Goal: Task Accomplishment & Management: Manage account settings

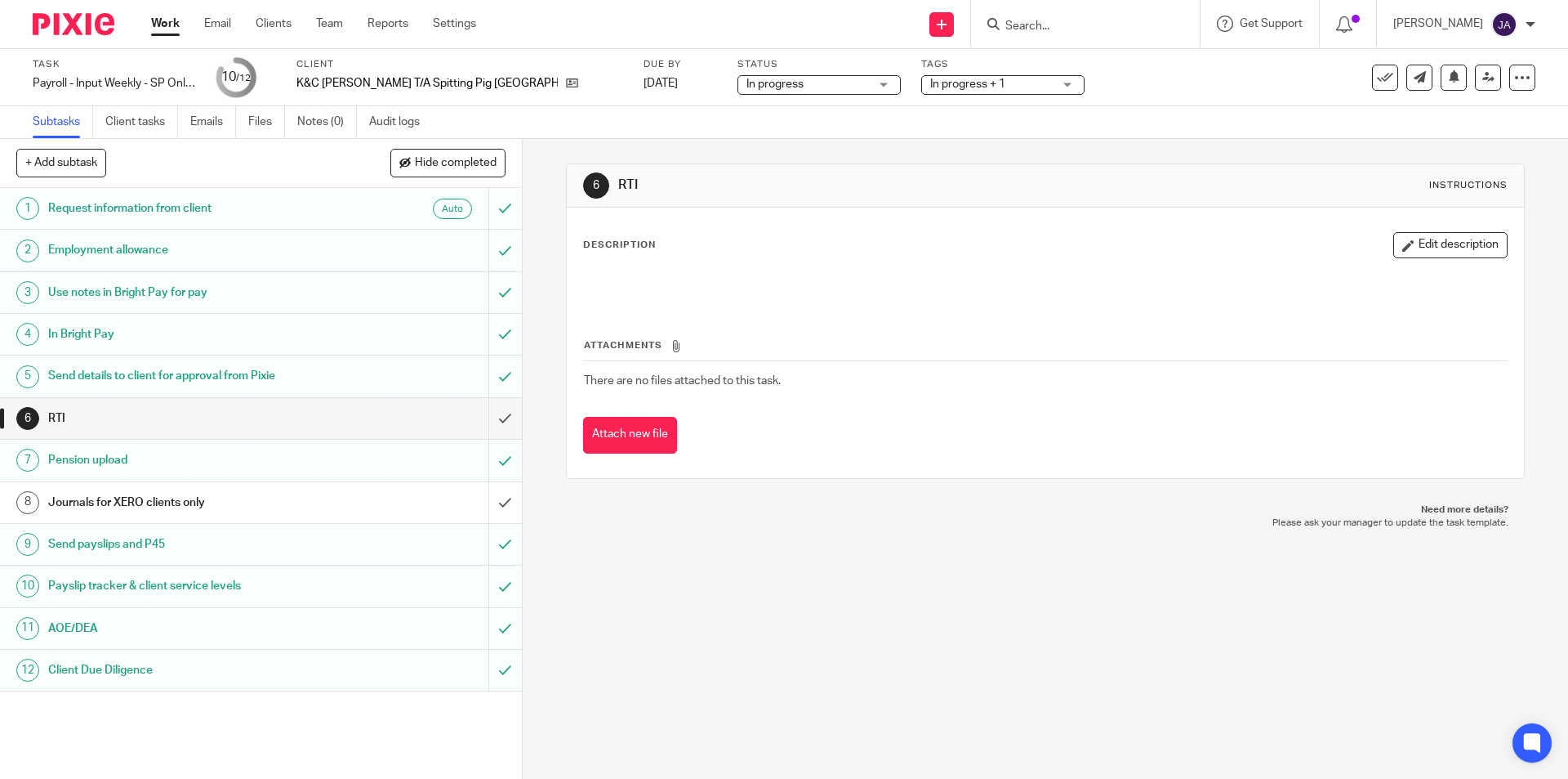
click at [164, 15] on div "Work Email Clients Team Reports Settings Work Email Clients Team Reports Settin…" at bounding box center [317, 24] width 366 height 48
click at [165, 26] on link "Work" at bounding box center [165, 24] width 28 height 17
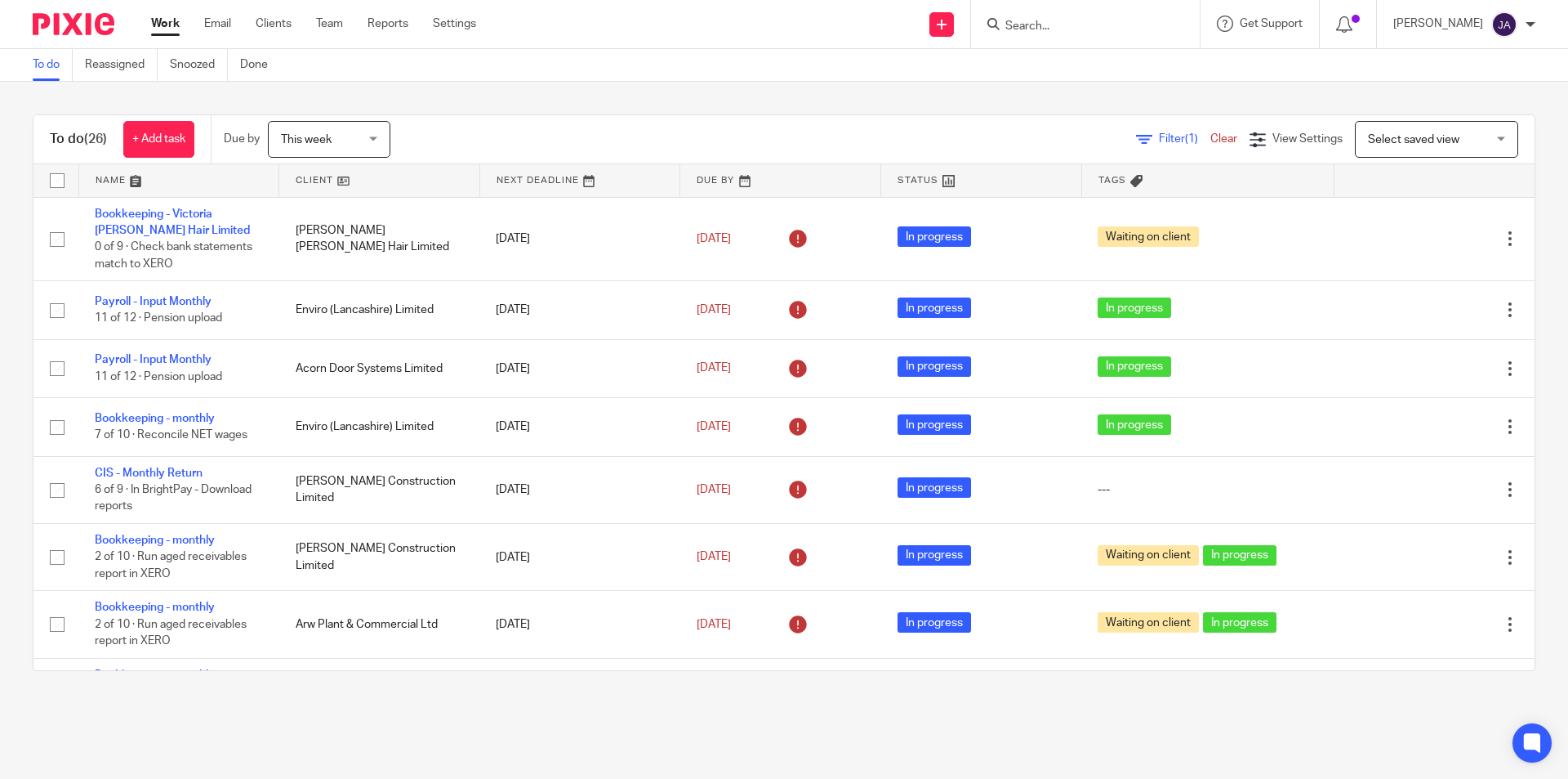
click at [304, 174] on link at bounding box center [379, 180] width 200 height 32
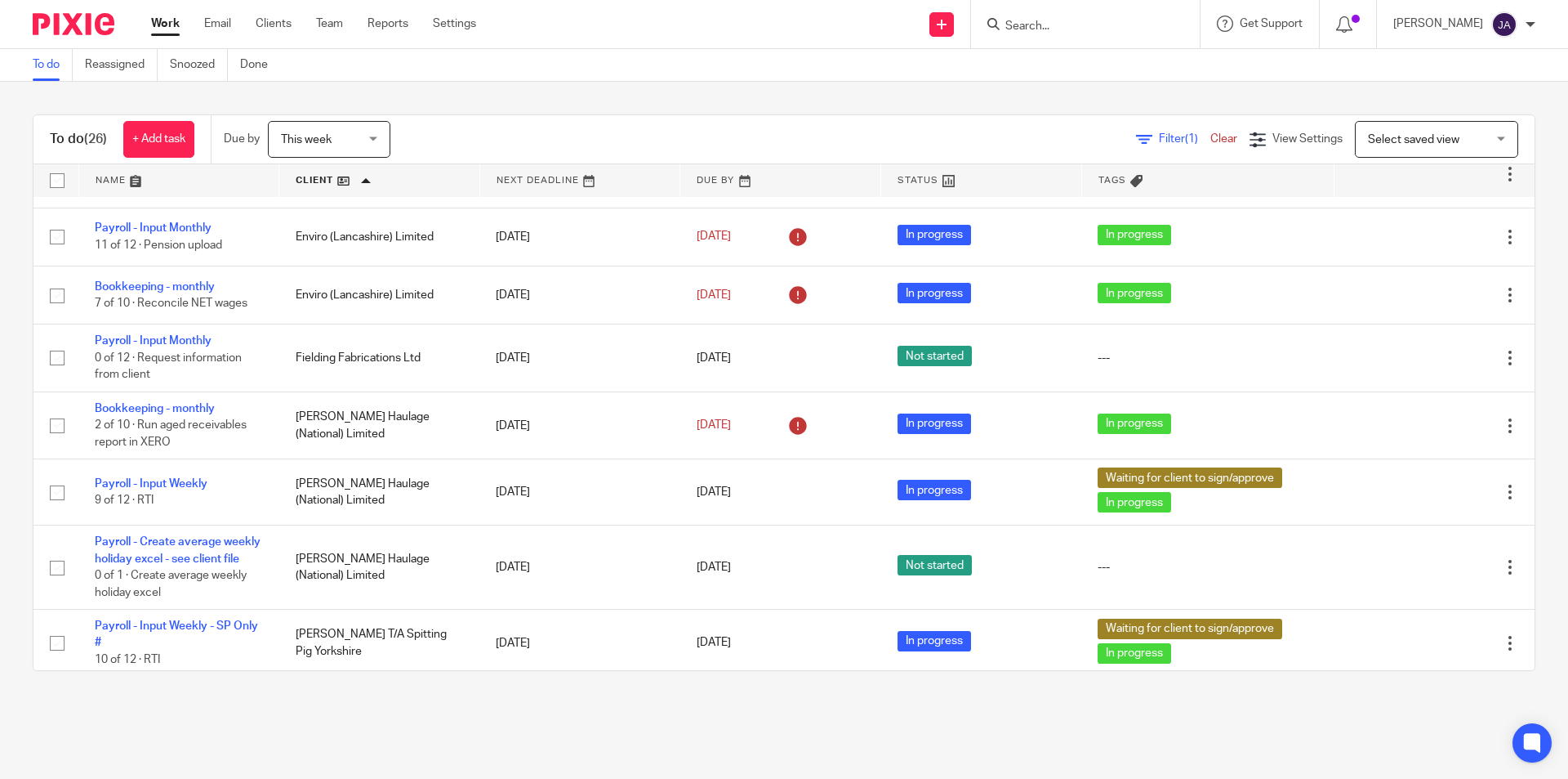
scroll to position [1062, 0]
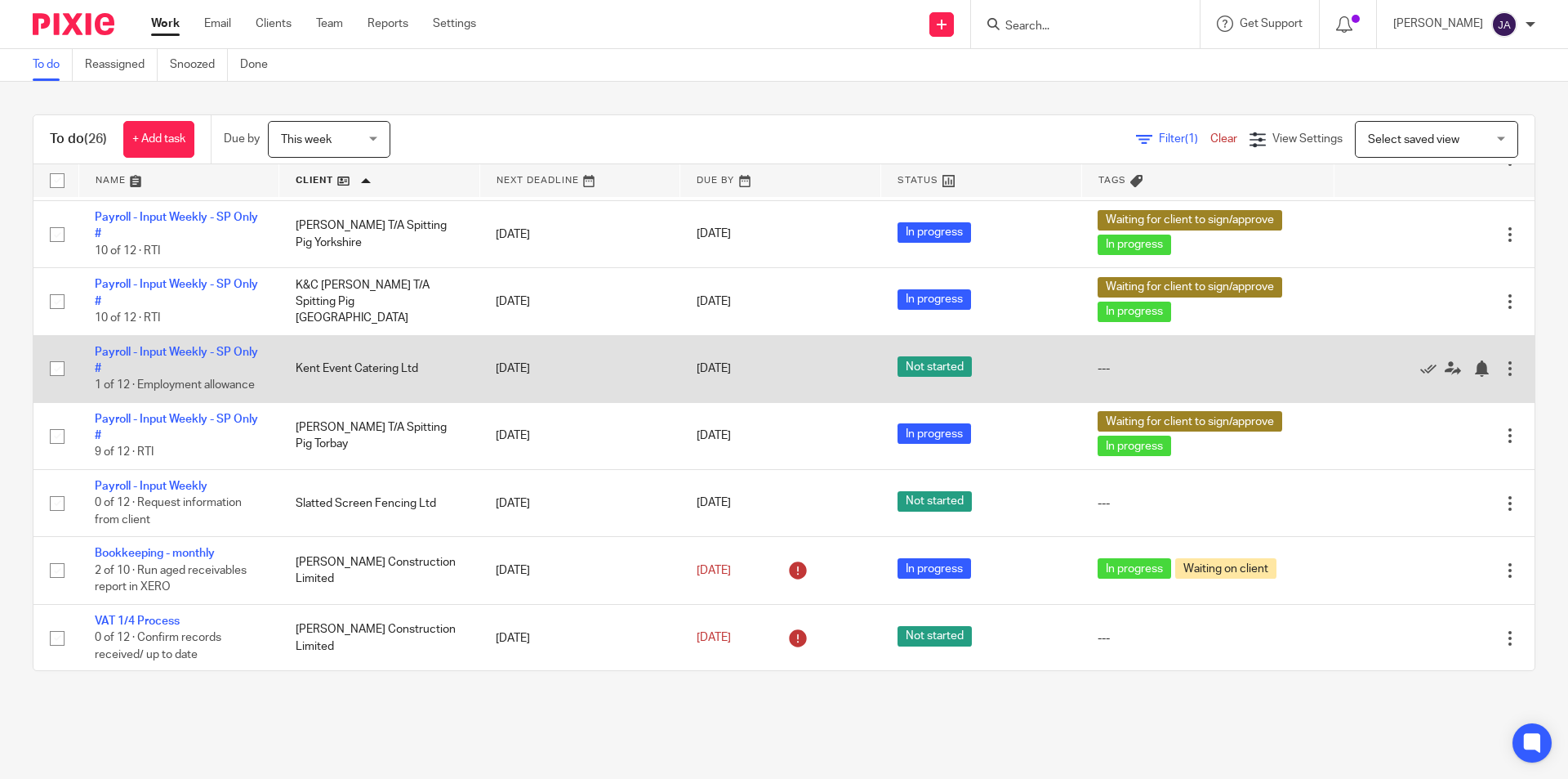
click at [305, 382] on td "Kent Event Catering Ltd" at bounding box center [380, 368] width 201 height 67
click at [189, 364] on link "Payroll - Input Weekly - SP Only #" at bounding box center [176, 360] width 164 height 27
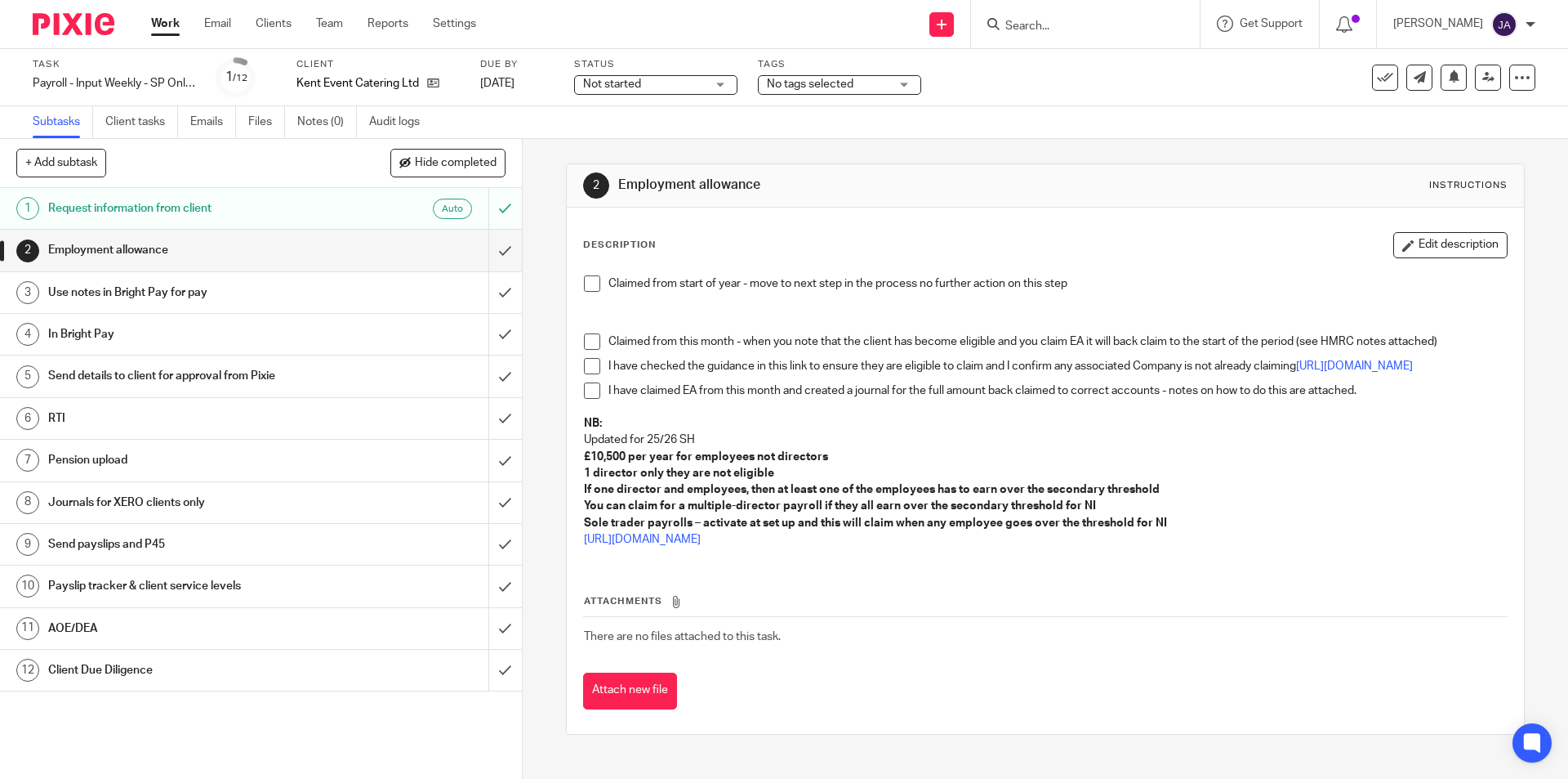
click at [659, 85] on span "Not started" at bounding box center [645, 85] width 123 height 17
click at [637, 139] on span "In progress" at bounding box center [614, 144] width 57 height 12
click at [834, 86] on span "No tags selected" at bounding box center [810, 84] width 86 height 12
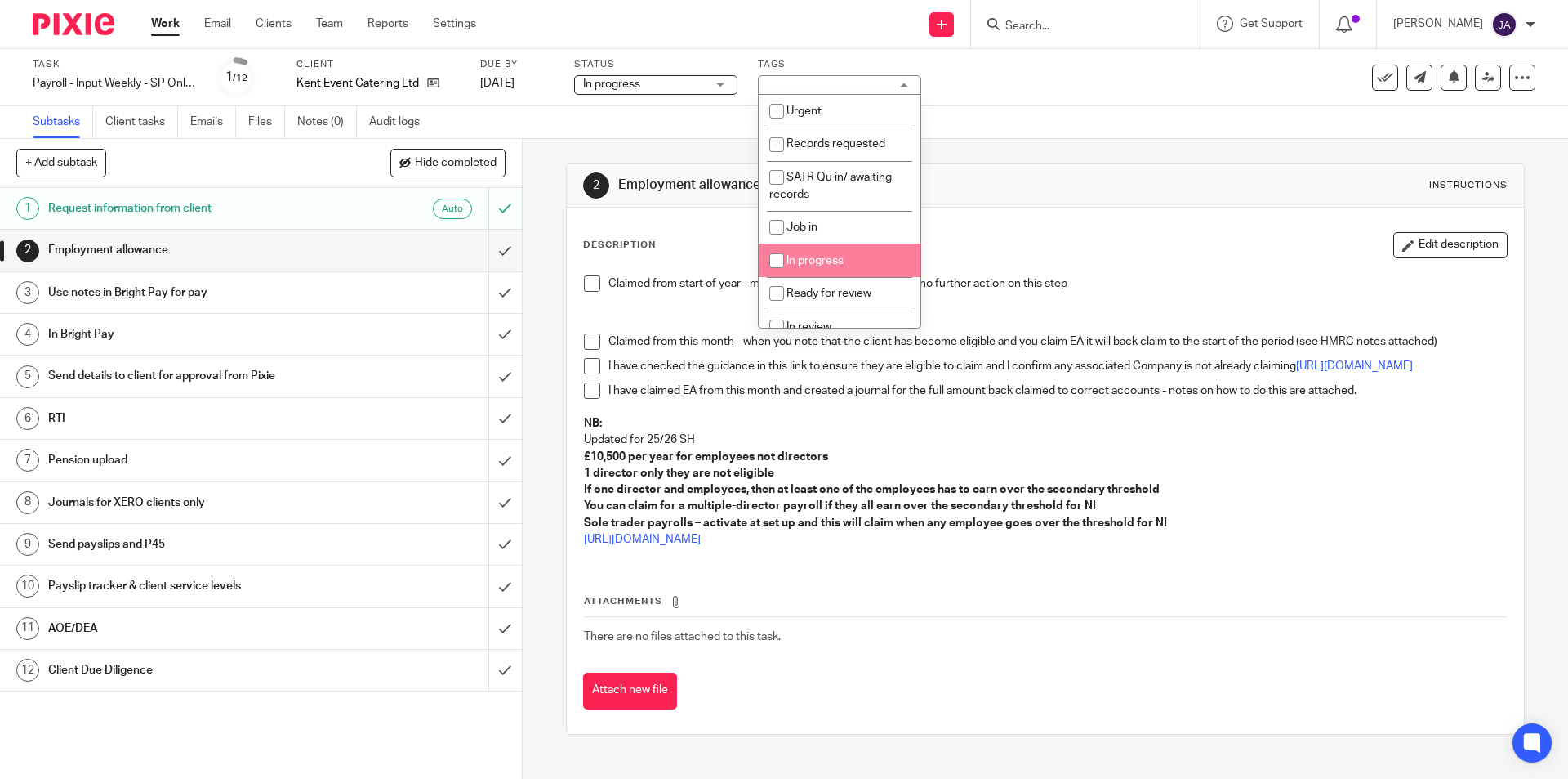
click at [806, 256] on span "In progress" at bounding box center [815, 261] width 57 height 12
checkbox input "true"
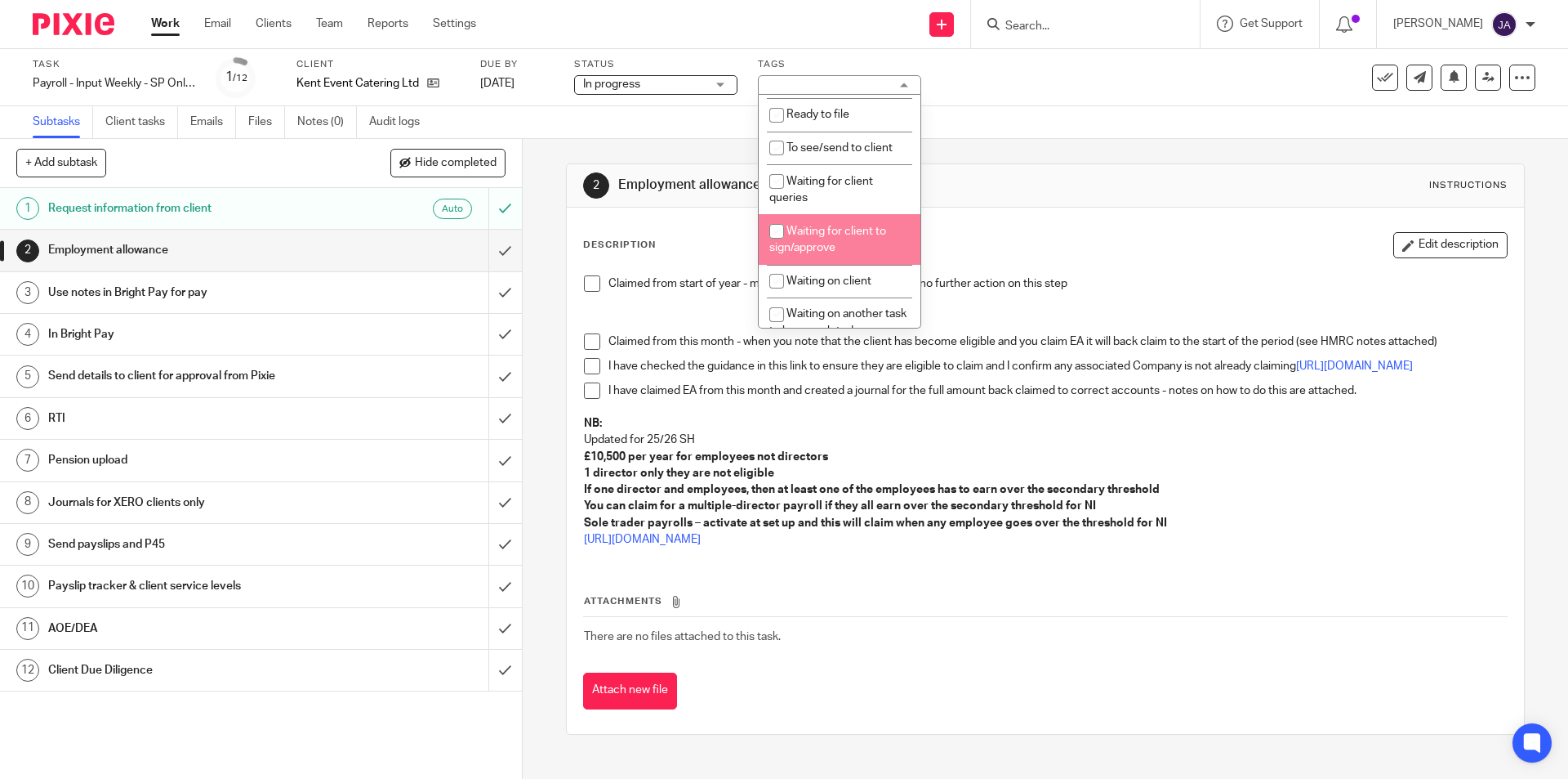
click at [810, 243] on span "Waiting for client to sign/approve" at bounding box center [828, 240] width 117 height 28
checkbox input "true"
click at [584, 282] on span at bounding box center [593, 284] width 17 height 17
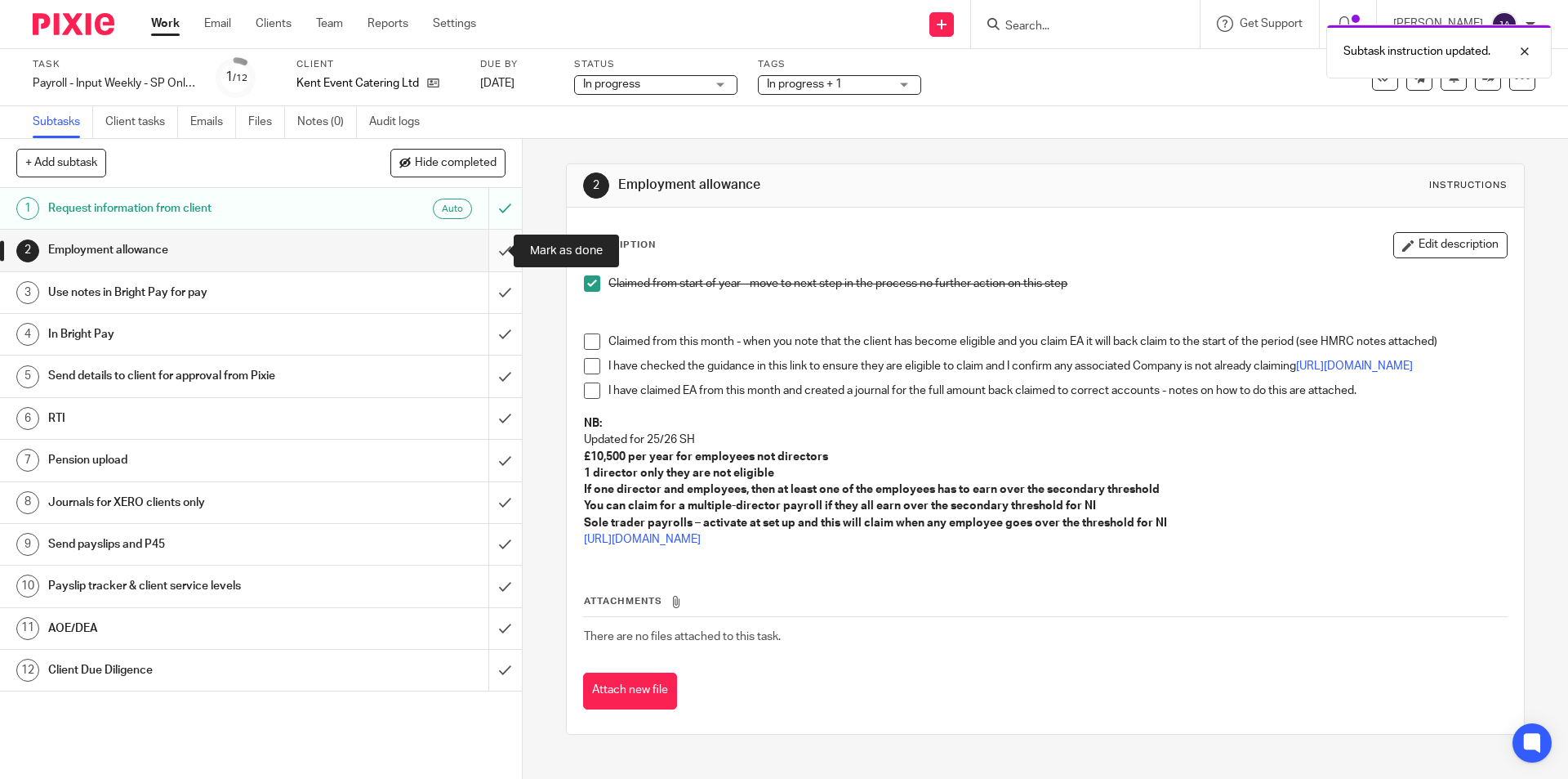
click at [492, 252] on input "submit" at bounding box center [261, 250] width 522 height 41
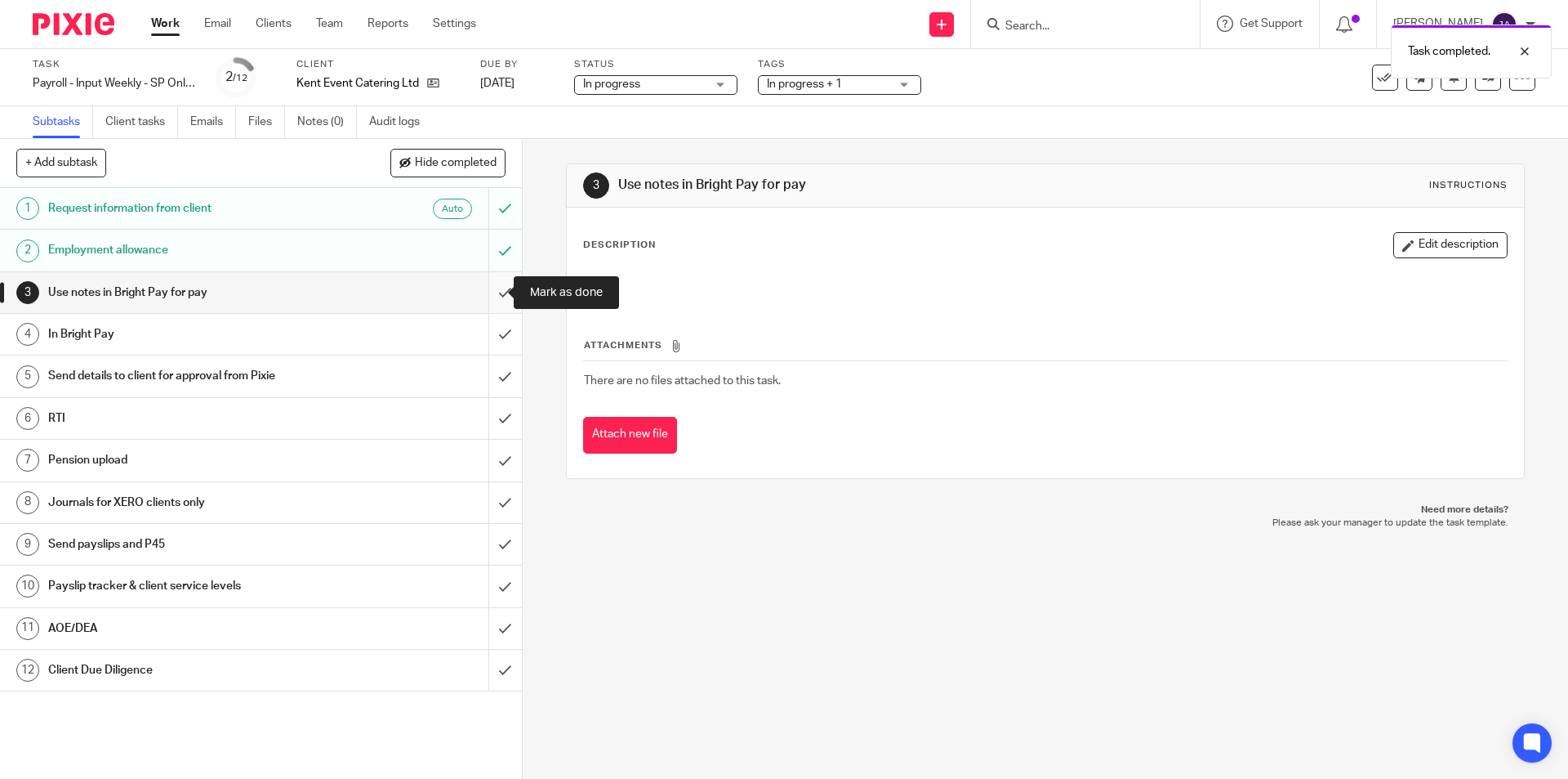
click at [485, 287] on input "submit" at bounding box center [261, 292] width 522 height 41
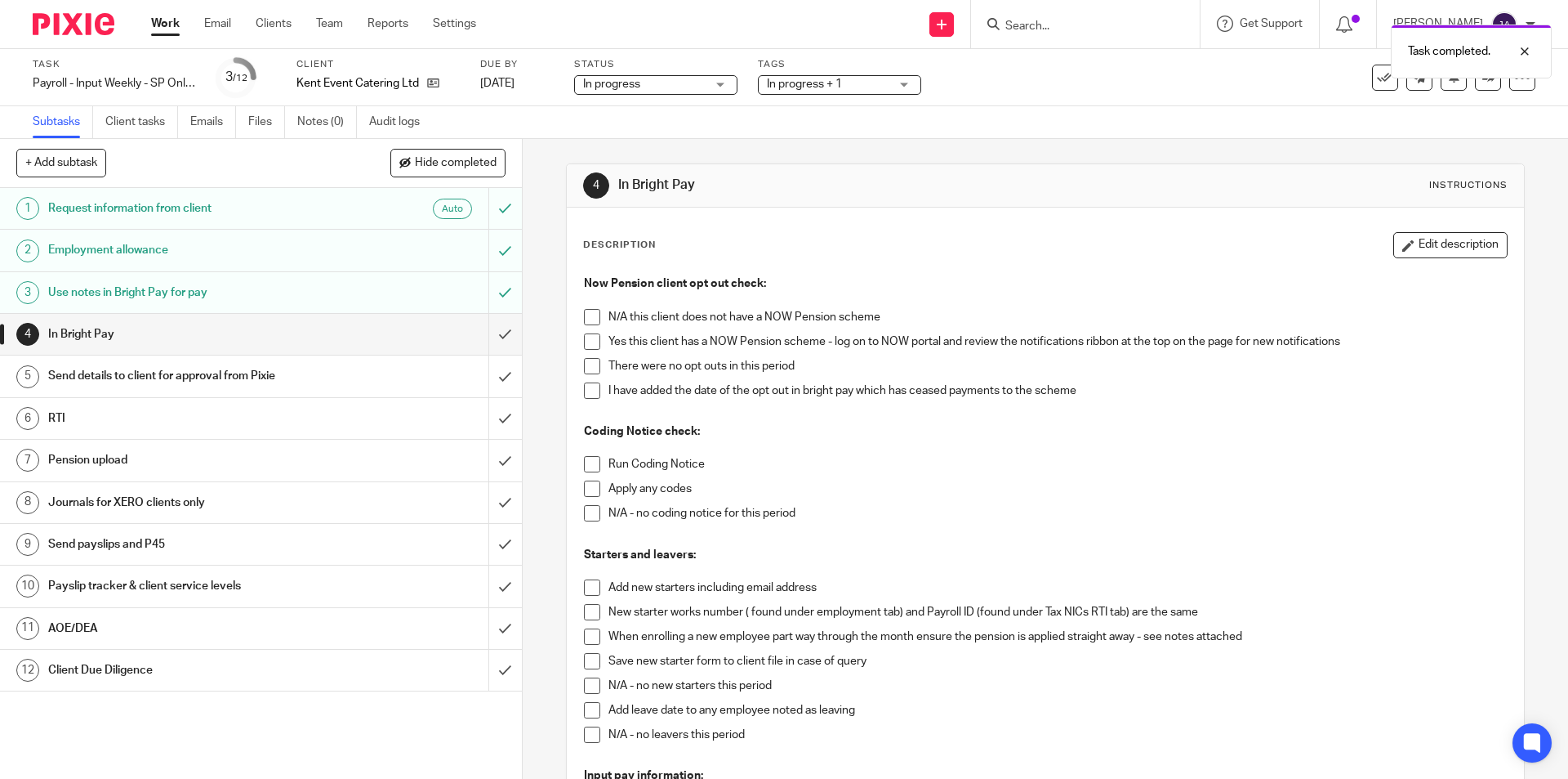
click at [585, 338] on span at bounding box center [593, 341] width 17 height 17
click at [584, 363] on span at bounding box center [593, 366] width 17 height 17
click at [589, 461] on span at bounding box center [593, 464] width 17 height 17
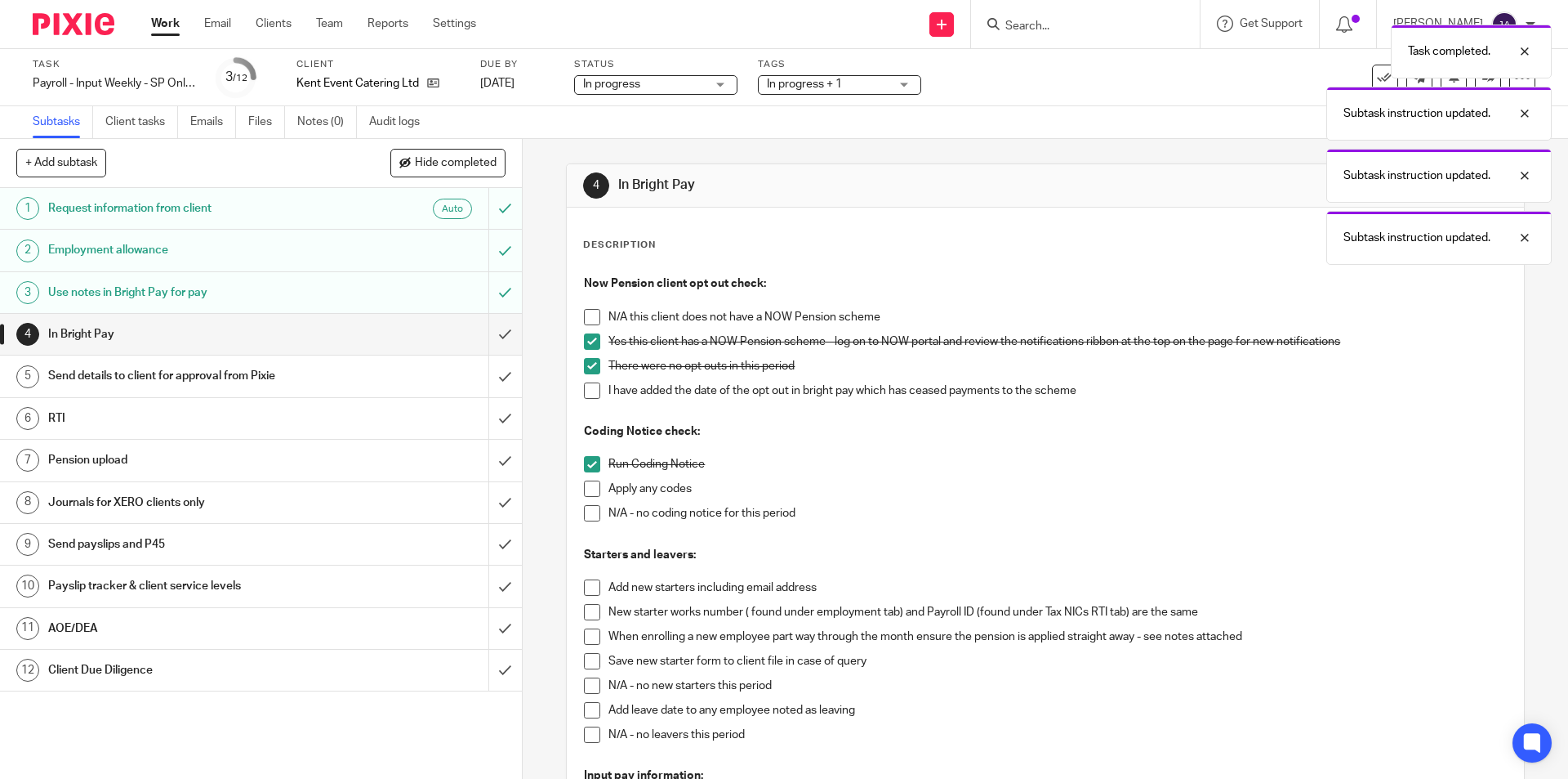
click at [584, 512] on span at bounding box center [593, 513] width 17 height 17
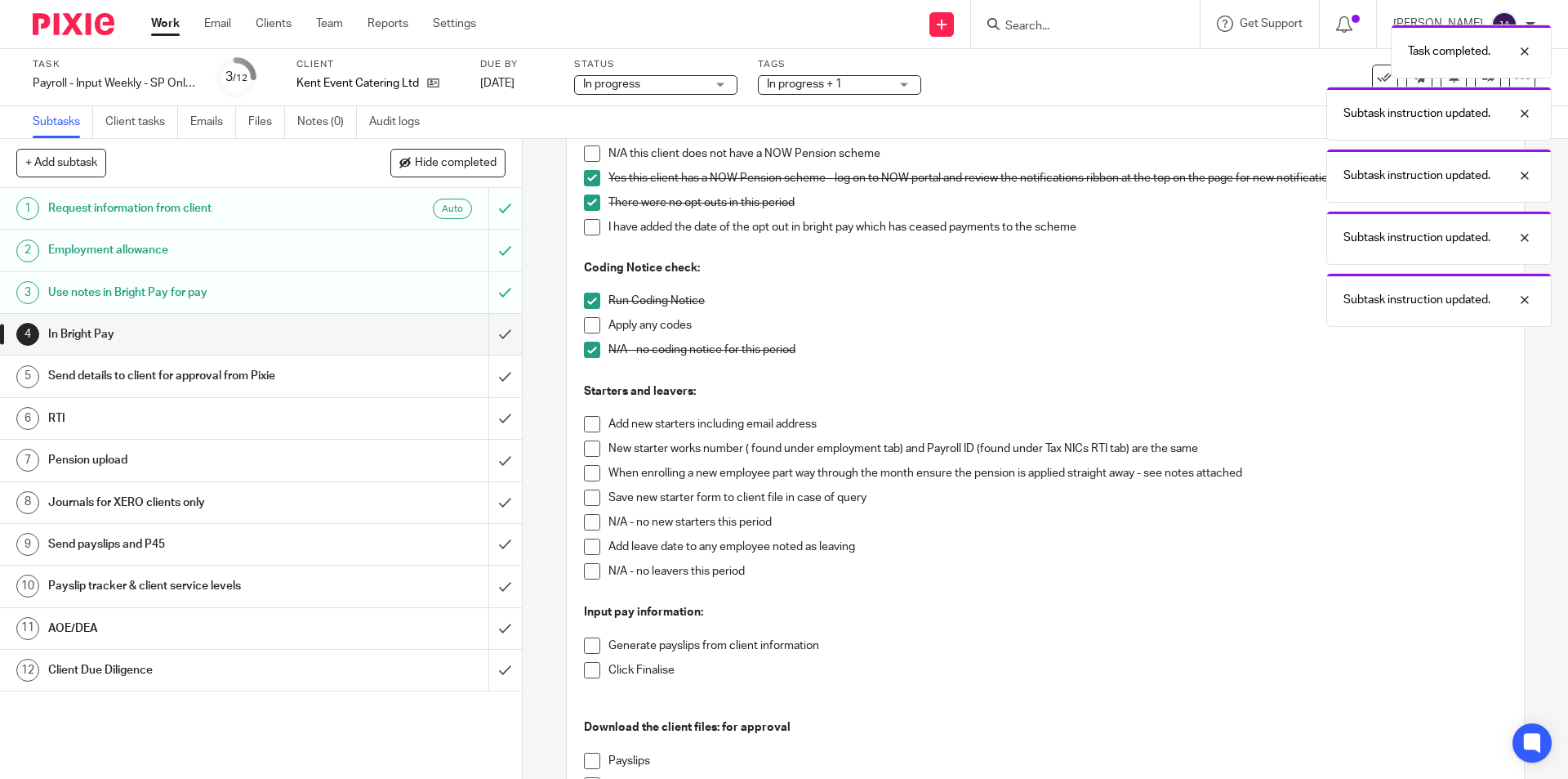
click at [578, 522] on div "Now Pension client opt out check: N/A this client does not have a NOW Pension s…" at bounding box center [1045, 507] width 939 height 808
drag, startPoint x: 589, startPoint y: 517, endPoint x: 584, endPoint y: 530, distance: 13.9
click at [589, 520] on span at bounding box center [593, 522] width 17 height 17
click at [586, 568] on span at bounding box center [593, 571] width 17 height 17
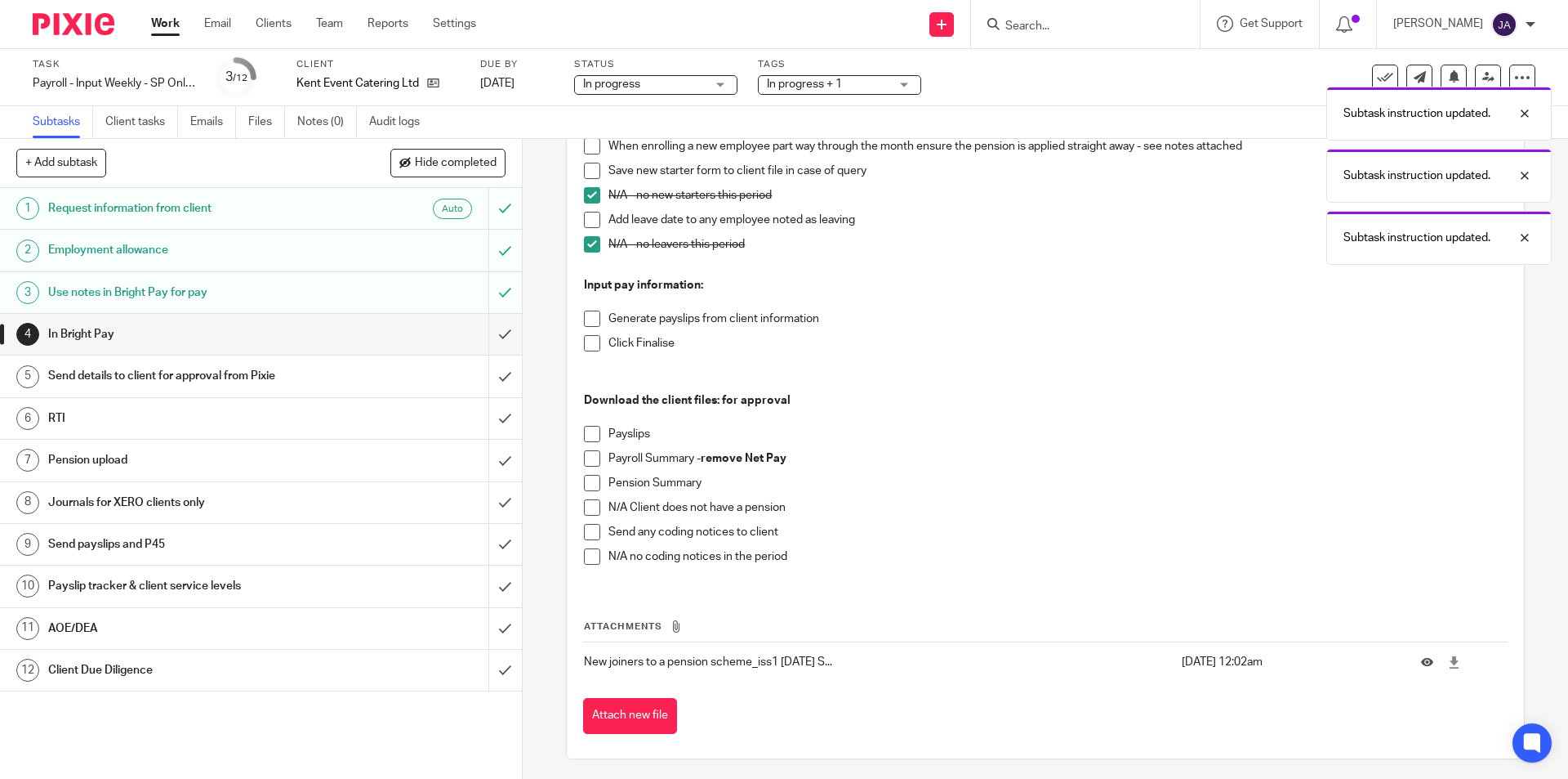
click at [588, 439] on span at bounding box center [593, 434] width 17 height 17
click at [584, 460] on span at bounding box center [593, 458] width 17 height 17
click at [584, 485] on span at bounding box center [593, 483] width 17 height 17
click at [589, 556] on span at bounding box center [593, 556] width 17 height 17
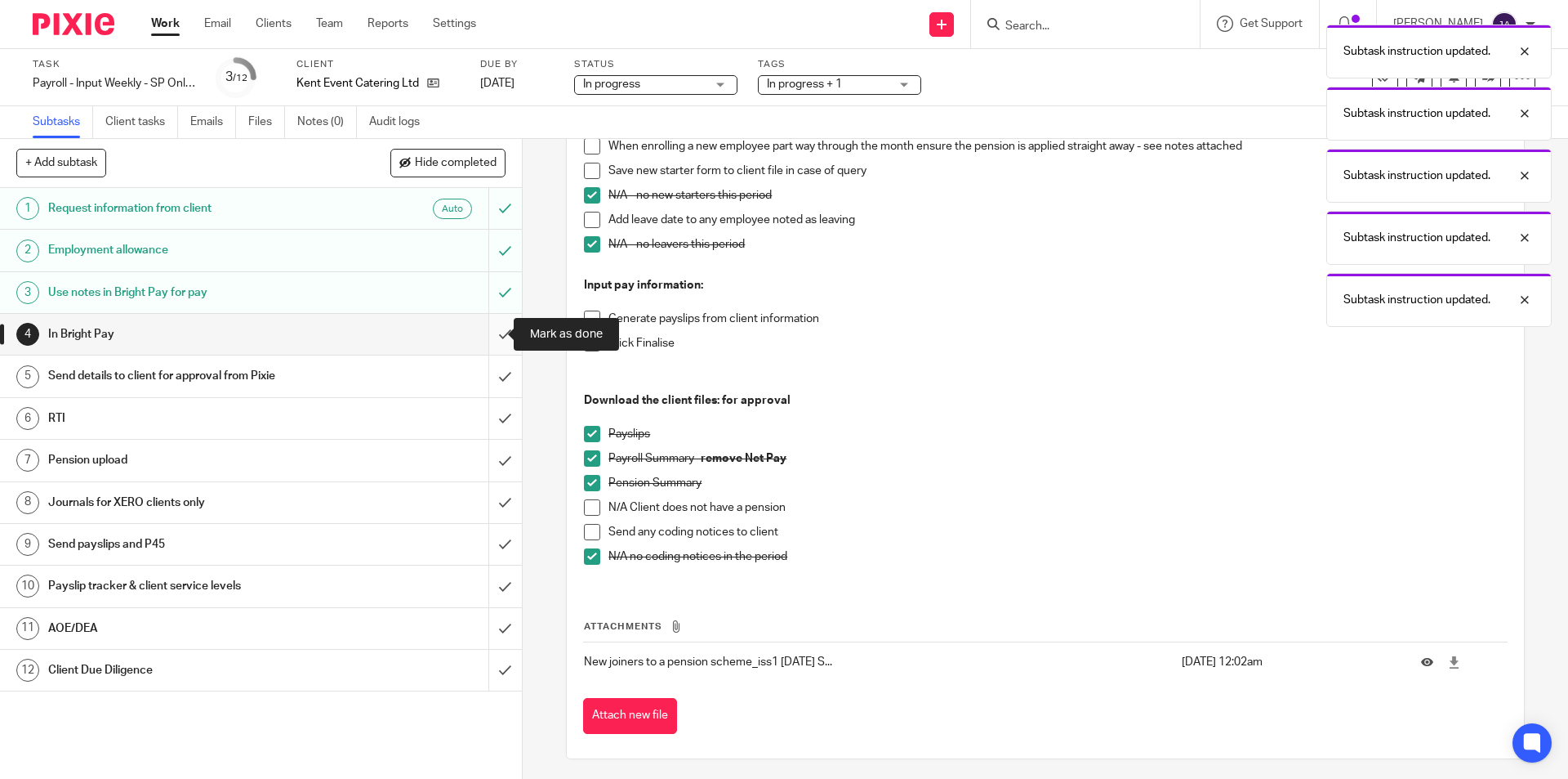
click at [485, 339] on input "submit" at bounding box center [261, 334] width 522 height 41
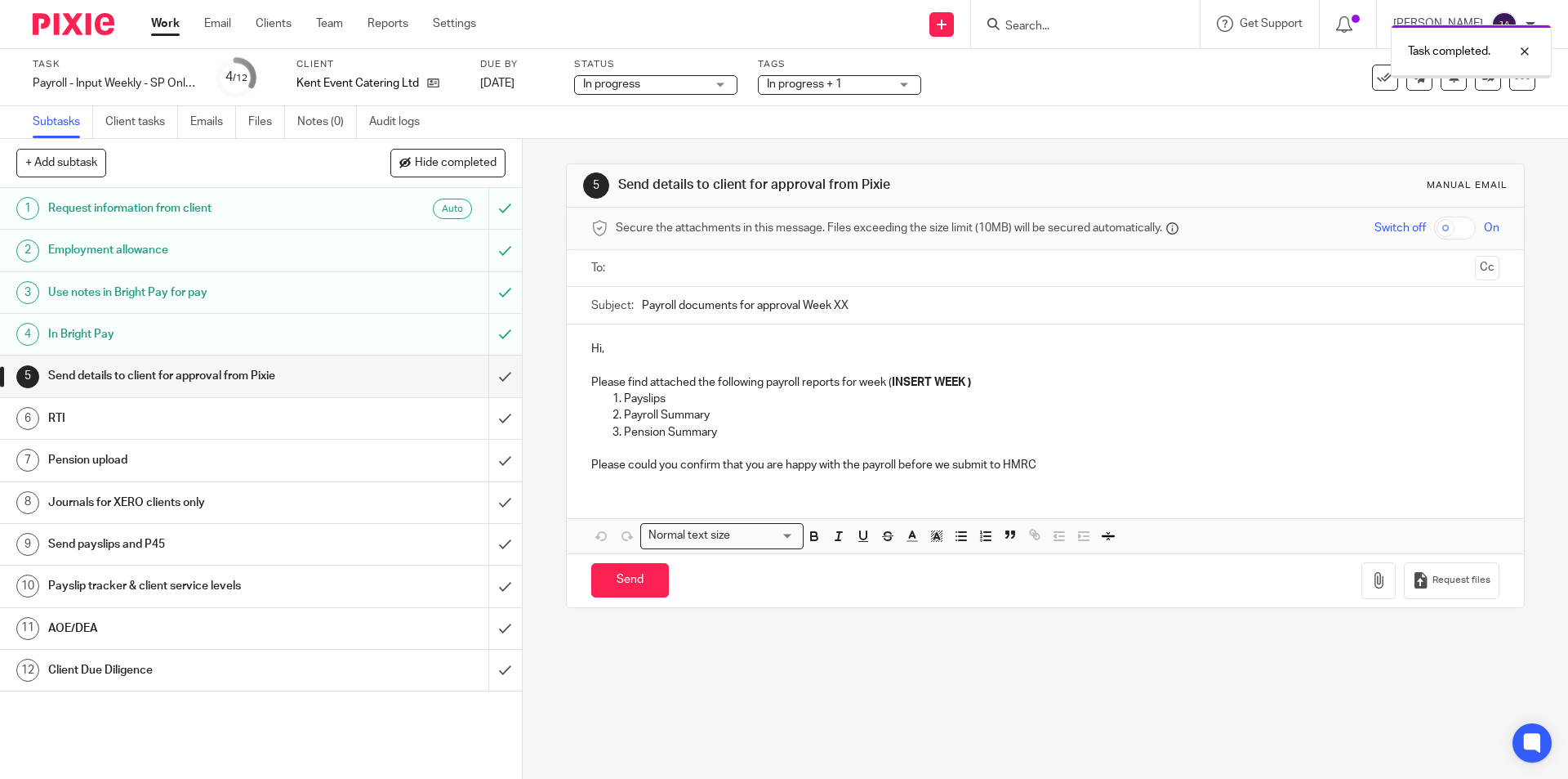
click at [662, 259] on input "text" at bounding box center [1044, 268] width 846 height 19
click at [642, 309] on input "Payroll documents for approval Week XX" at bounding box center [1070, 309] width 857 height 37
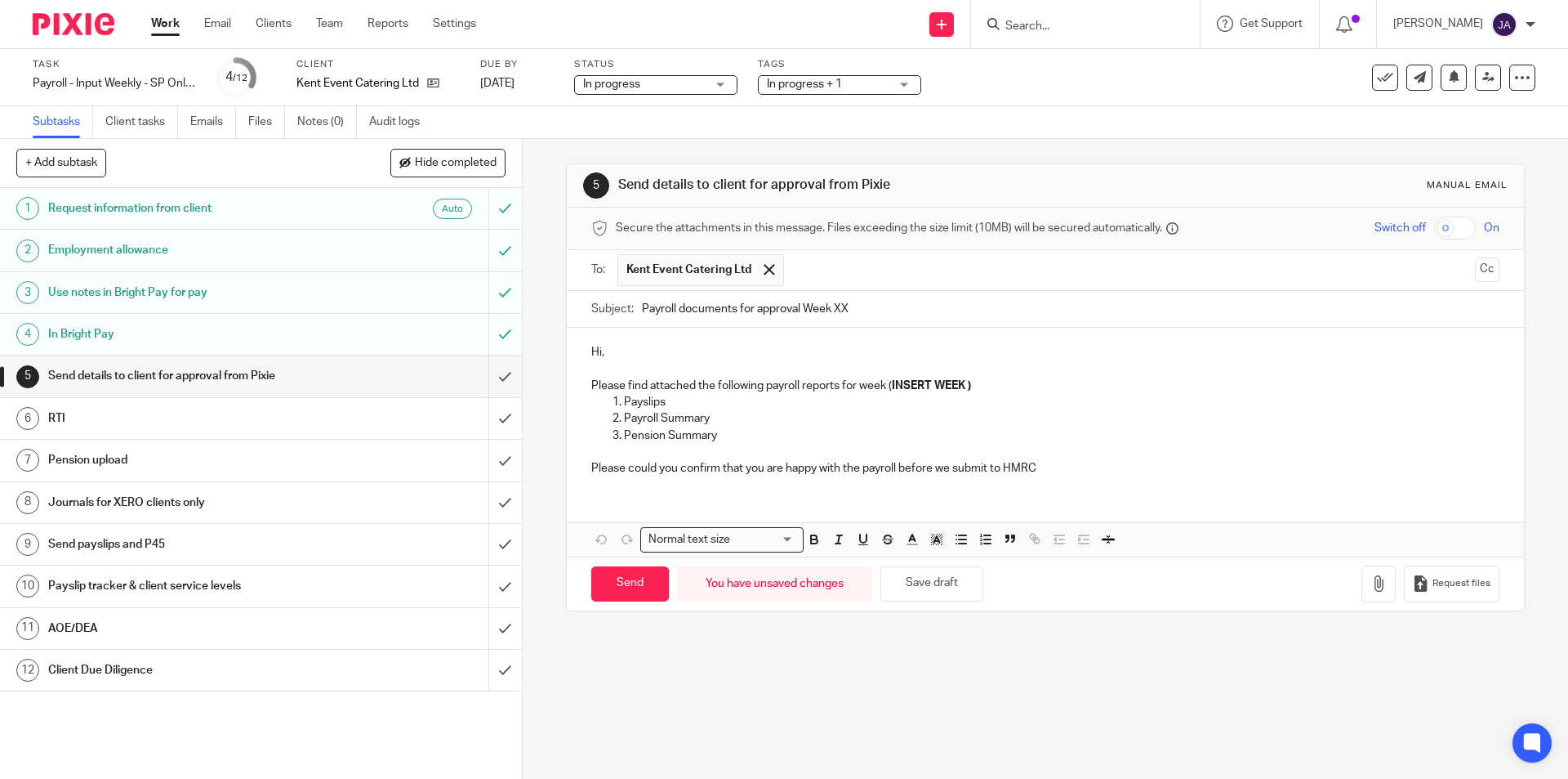
click at [642, 308] on input "Payroll documents for approval Week XX" at bounding box center [1070, 309] width 857 height 37
paste input "week 23 SP Maidstone Kent Event"
click at [677, 309] on input "week 23 SP Maidstone Kent Event Payroll documents for approval Week XX" at bounding box center [1070, 309] width 857 height 37
drag, startPoint x: 1049, startPoint y: 311, endPoint x: 994, endPoint y: 309, distance: 55.0
click at [994, 309] on input "week 24 SP Maidstone Kent Event Payroll documents for approval Week XX" at bounding box center [1070, 309] width 857 height 37
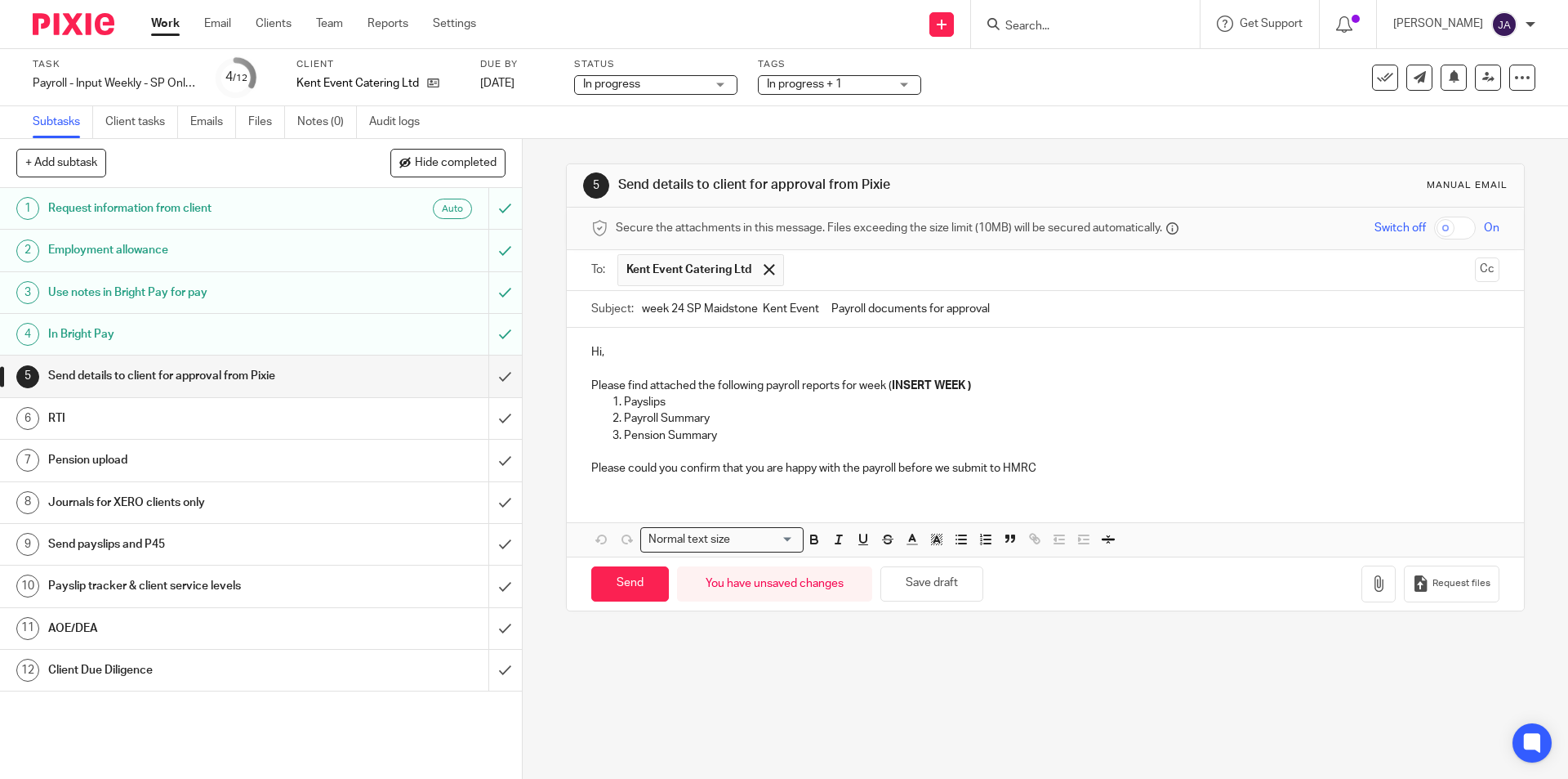
type input "week 24 SP Maidstone Kent Event Payroll documents for approval"
drag, startPoint x: 980, startPoint y: 389, endPoint x: 887, endPoint y: 387, distance: 93.0
click at [887, 387] on p "Please find attached the following payroll reports for week ( INSERT WEEK )" at bounding box center [1044, 386] width 907 height 17
click at [884, 391] on p "Please find attached the following payroll reports for week24" at bounding box center [1044, 386] width 907 height 17
click at [661, 344] on p "Hi," at bounding box center [1044, 352] width 907 height 17
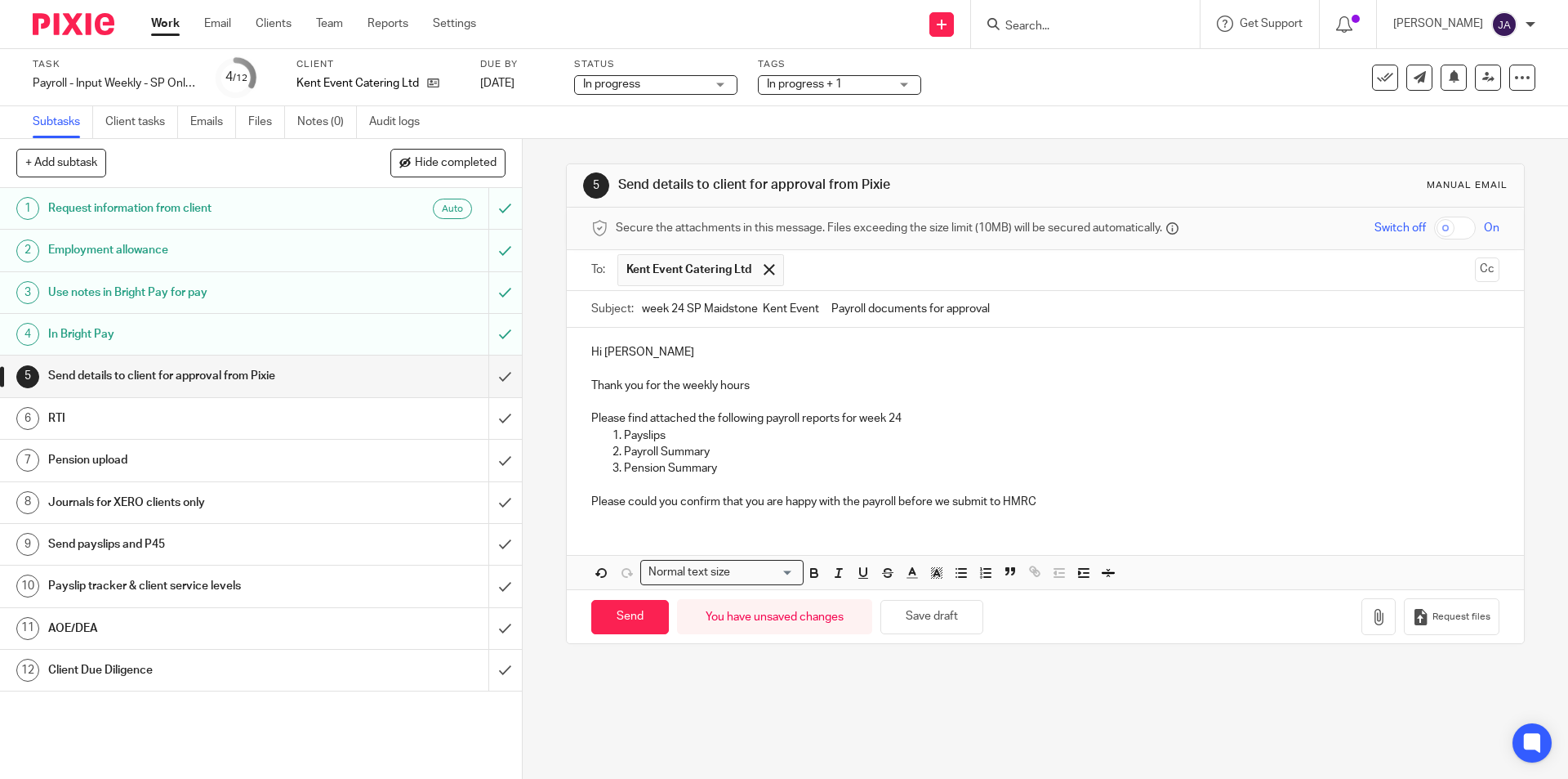
click at [913, 422] on p "Please find attached the following payroll reports for week 24" at bounding box center [1044, 419] width 907 height 17
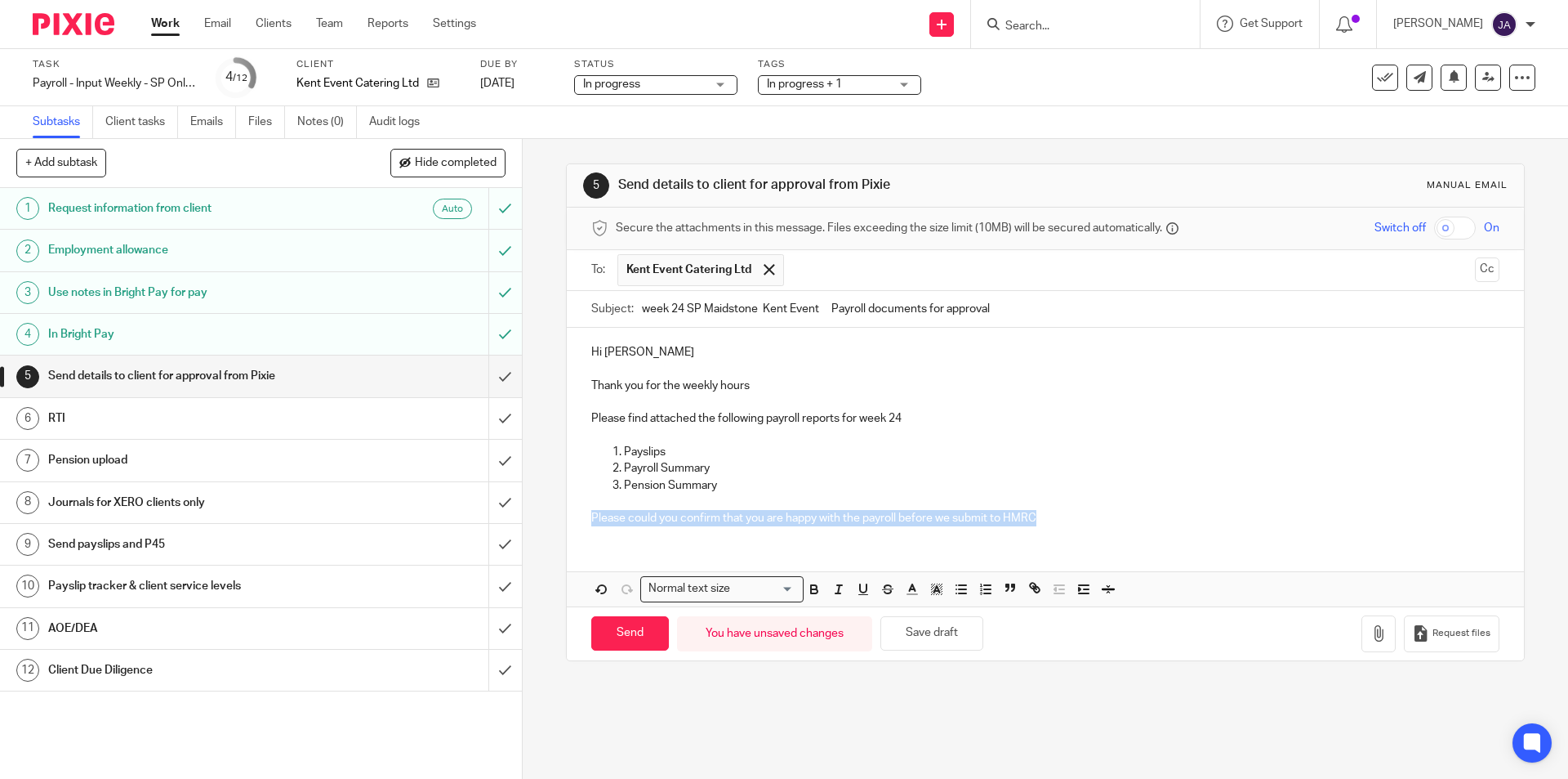
drag, startPoint x: 1043, startPoint y: 525, endPoint x: 574, endPoint y: 533, distance: 469.1
click at [558, 533] on div "5 Send details to client for approval from Pixie Manual email Secure the attach…" at bounding box center [1046, 458] width 1046 height 640
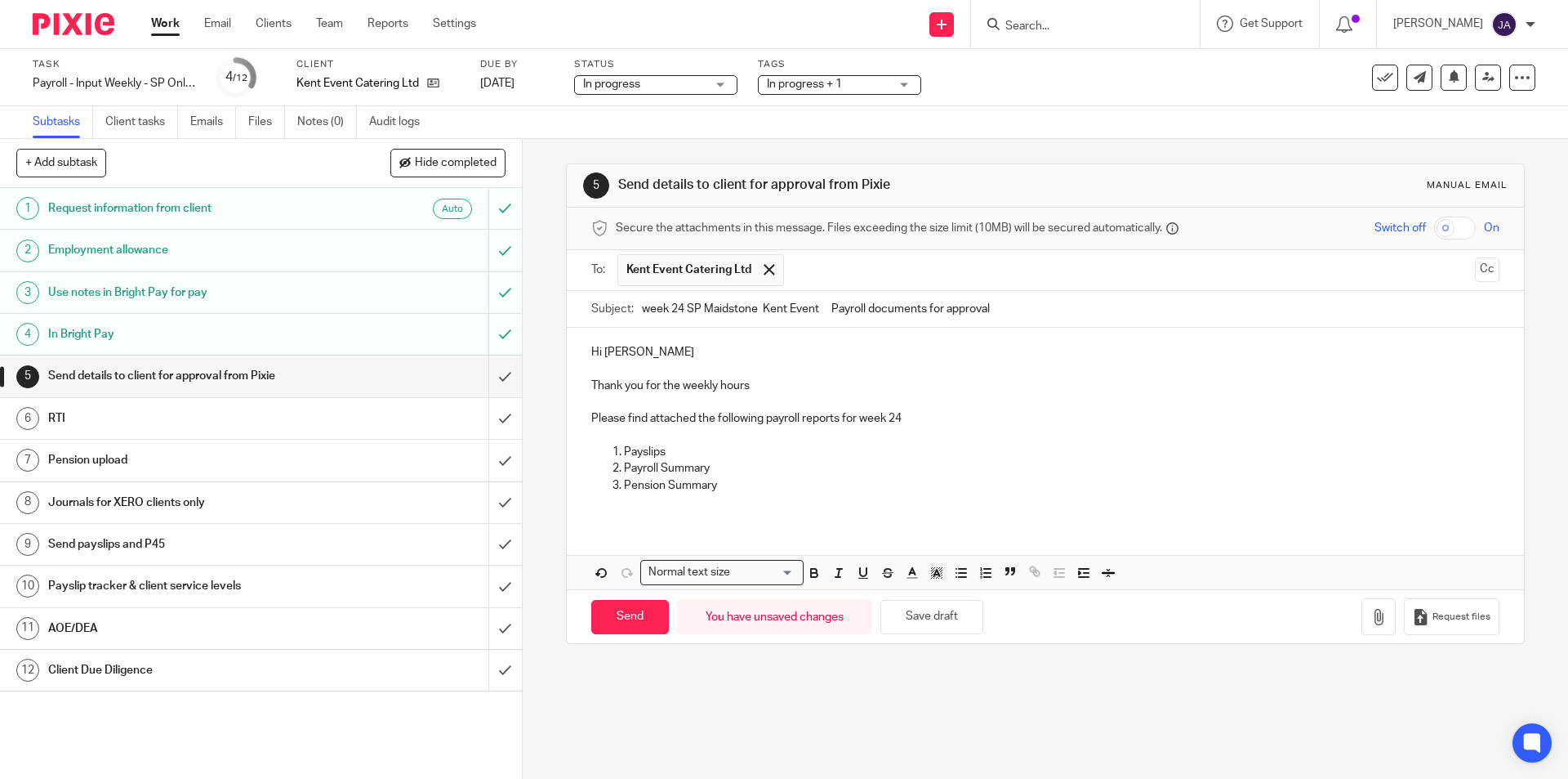
click at [597, 429] on p at bounding box center [1044, 436] width 907 height 17
drag, startPoint x: 838, startPoint y: 440, endPoint x: 577, endPoint y: 430, distance: 261.2
click at [577, 430] on div "Hi [PERSON_NAME] Thank you for the weekly hours Please find attached the follow…" at bounding box center [1045, 425] width 956 height 194
click at [807, 575] on icon "button" at bounding box center [814, 573] width 15 height 15
click at [832, 573] on icon "button" at bounding box center [839, 573] width 15 height 15
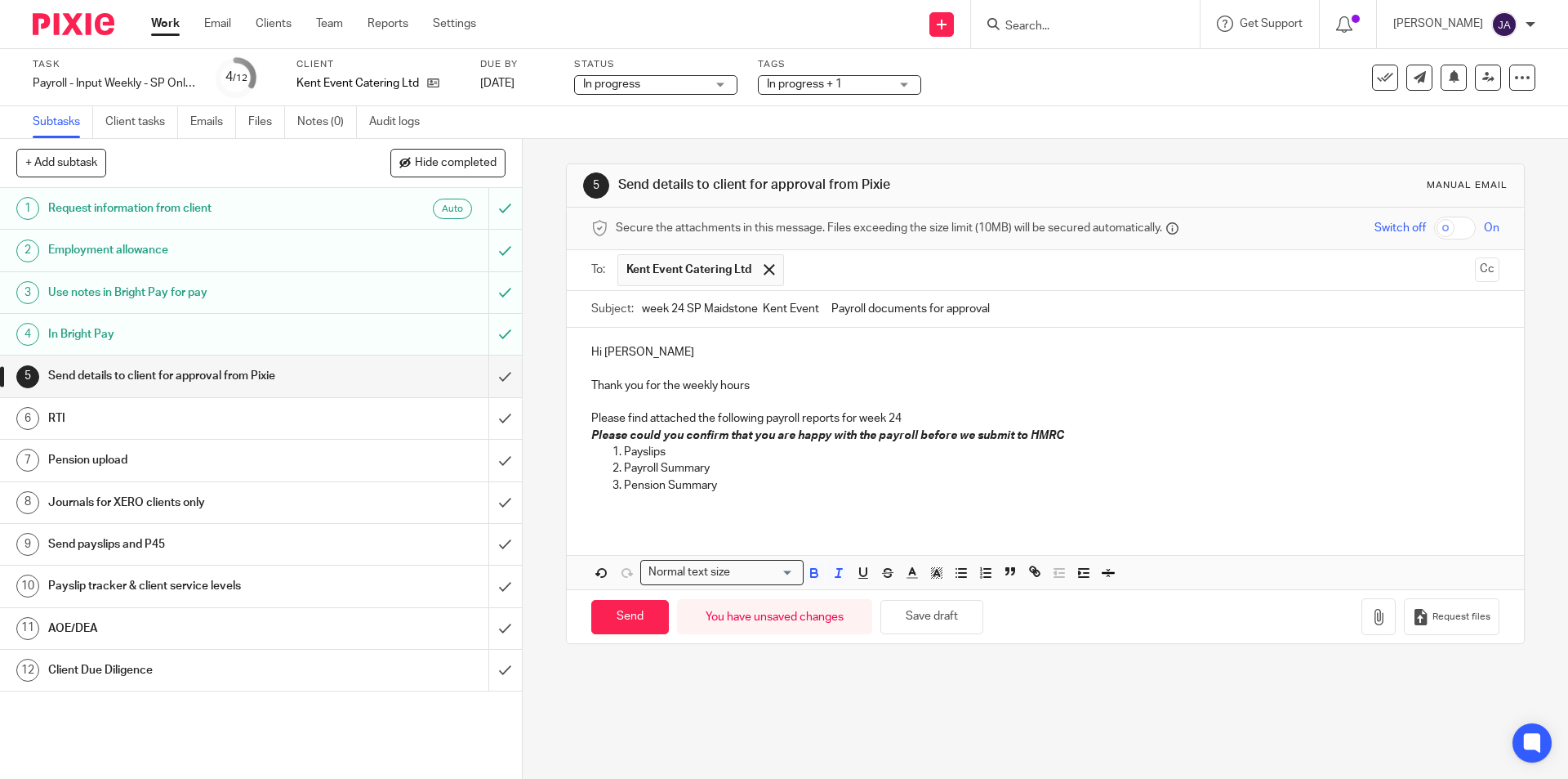
drag, startPoint x: 912, startPoint y: 522, endPoint x: 920, endPoint y: 516, distance: 10.0
click at [913, 522] on div "Hi [PERSON_NAME] Thank you for the weekly hours Please find attached the follow…" at bounding box center [1045, 425] width 956 height 194
click at [1054, 438] on p "Please could you confirm that you are happy with the payroll before we submit t…" at bounding box center [1044, 436] width 907 height 17
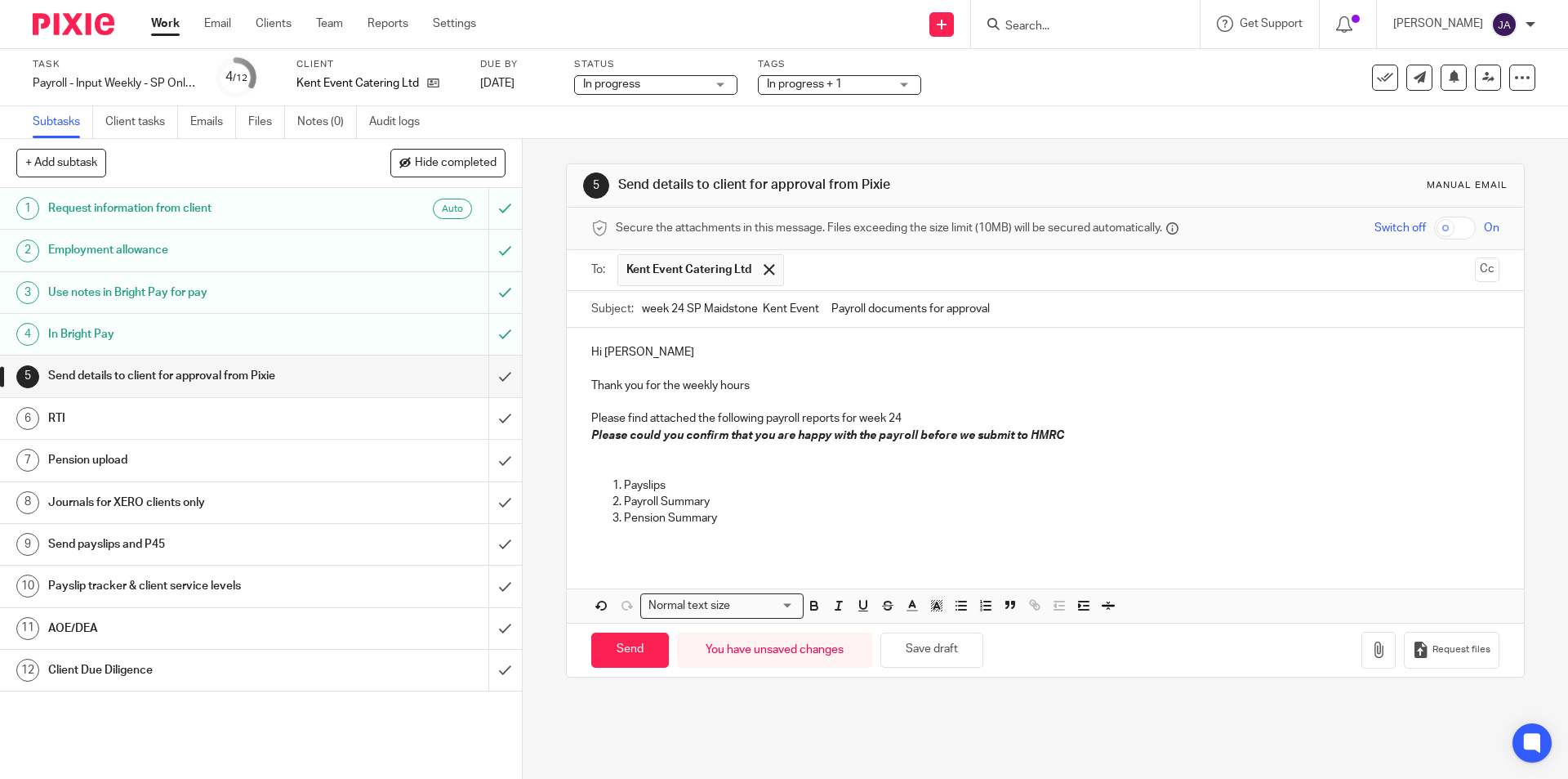
click at [743, 504] on p "Payroll Summary" at bounding box center [1062, 502] width 875 height 17
click at [1370, 644] on icon "button" at bounding box center [1379, 649] width 17 height 17
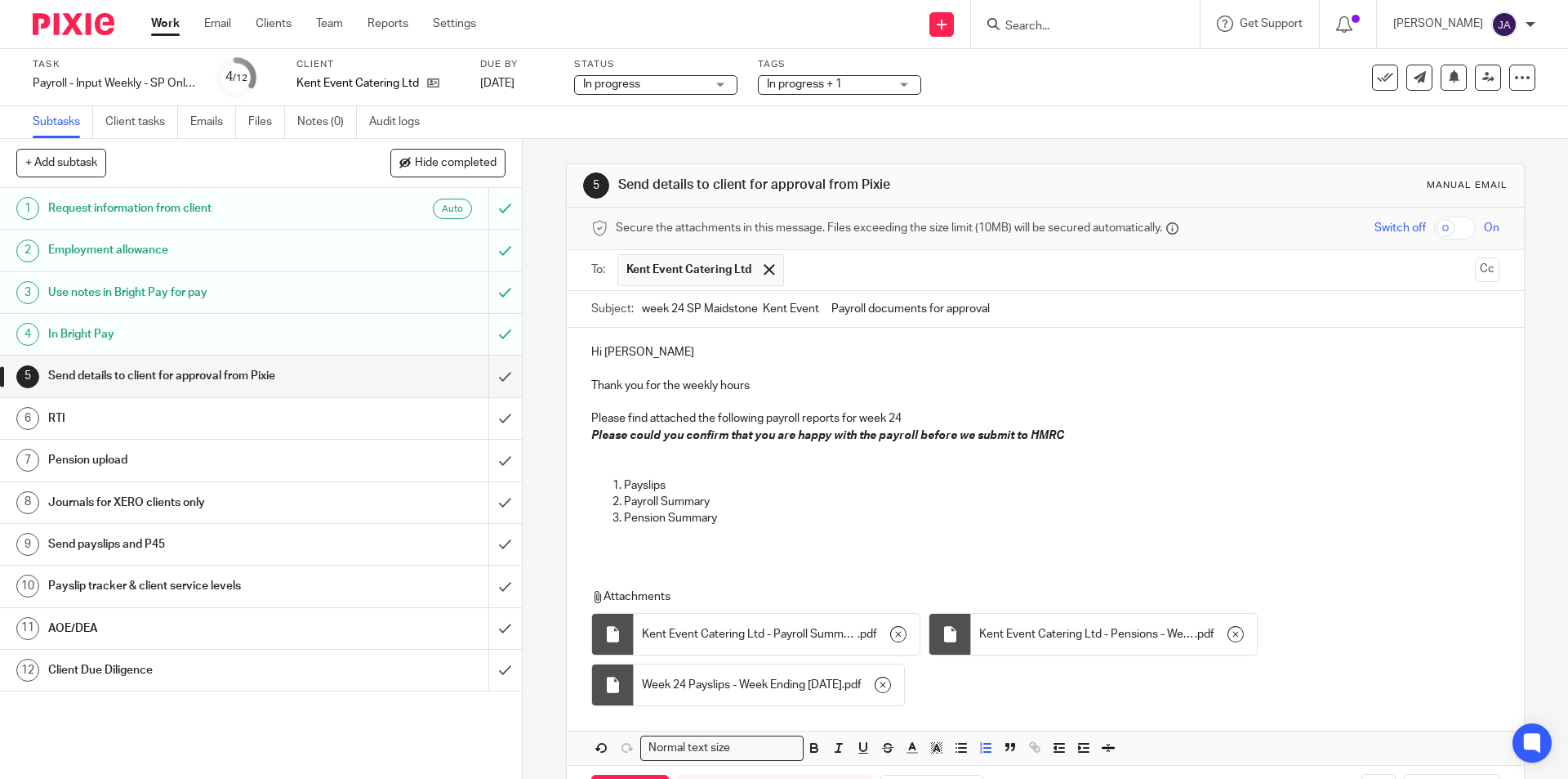
click at [687, 536] on p at bounding box center [1044, 535] width 907 height 17
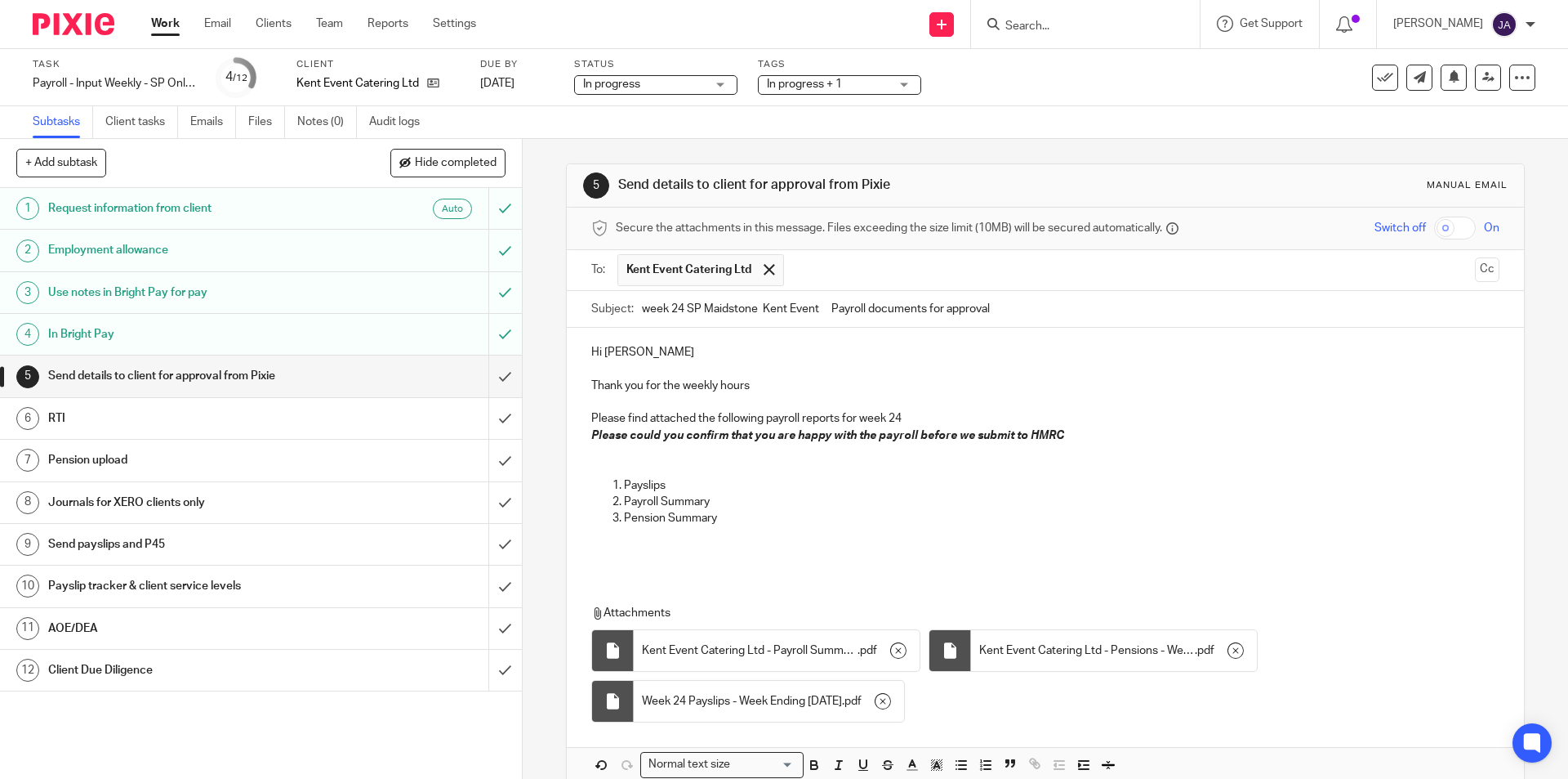
scroll to position [83, 0]
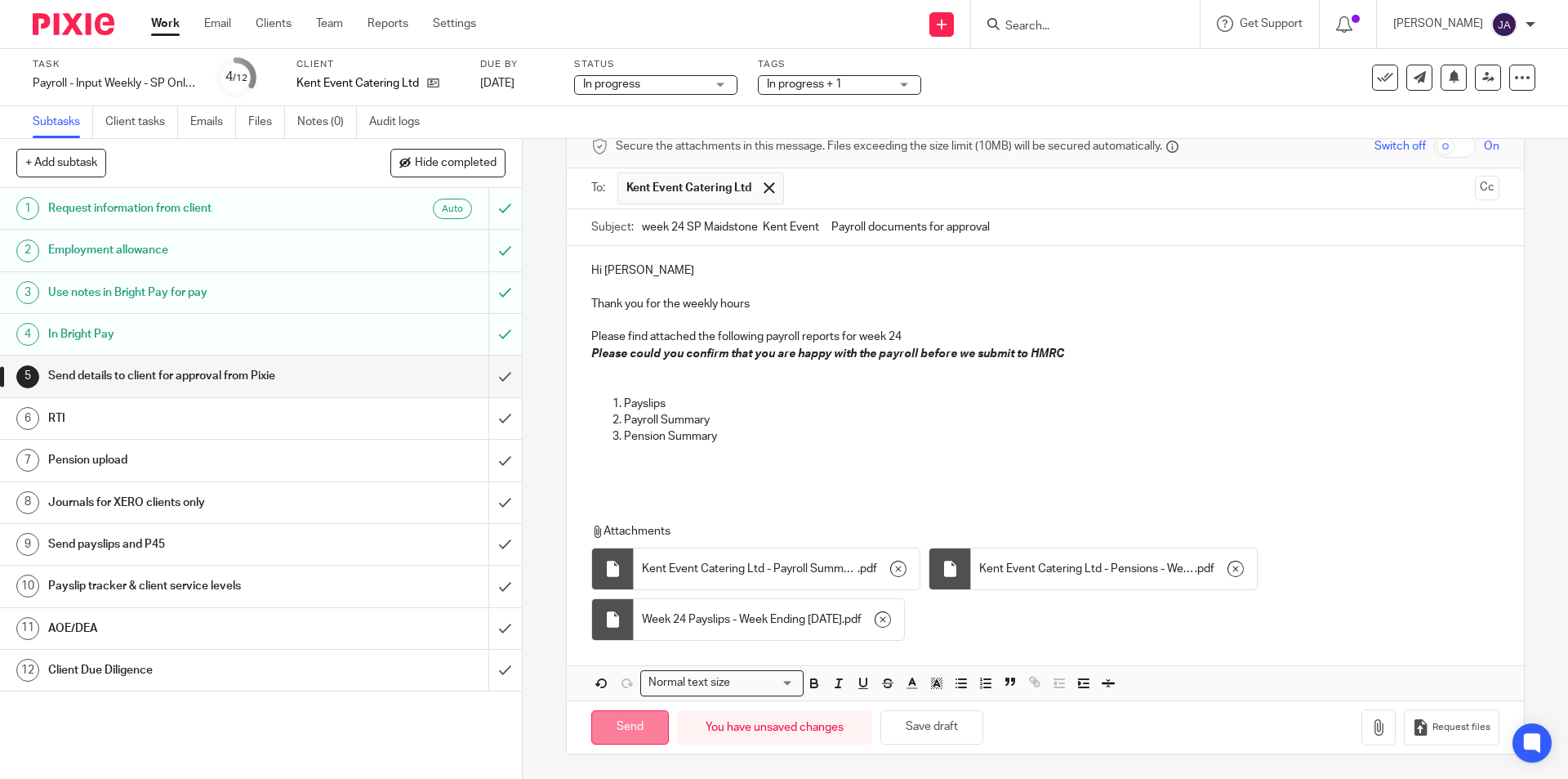
click at [640, 717] on input "Send" at bounding box center [629, 728] width 77 height 35
type input "Sent"
